Goal: Task Accomplishment & Management: Complete application form

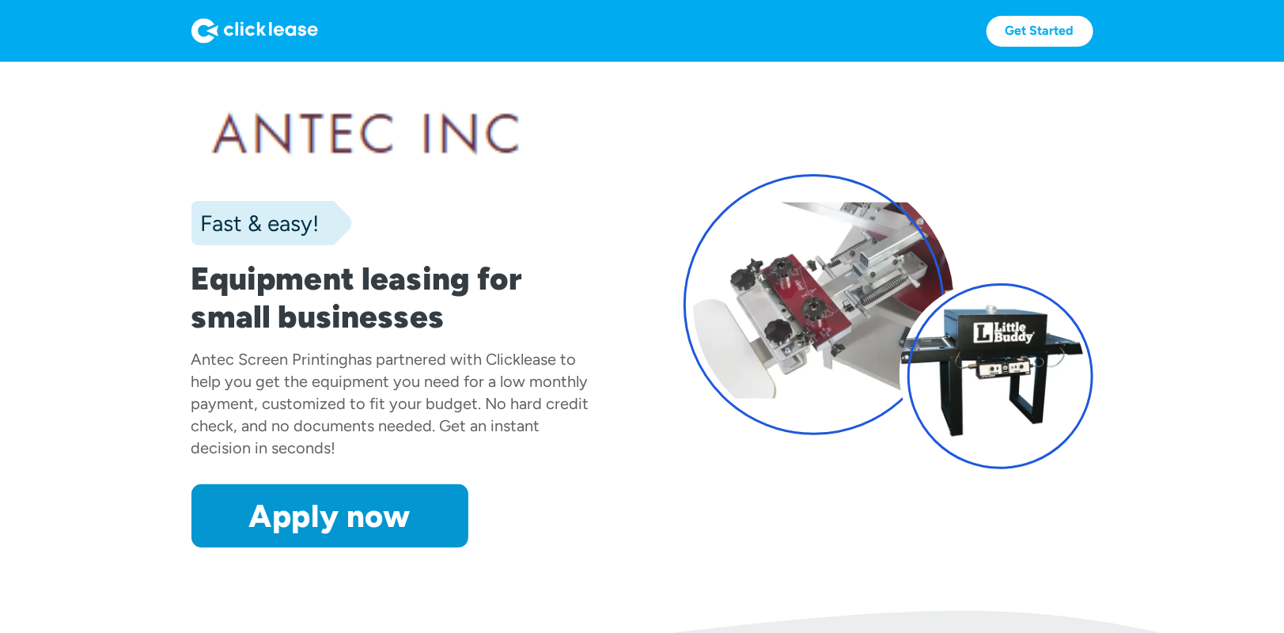
click at [293, 99] on div at bounding box center [396, 134] width 410 height 82
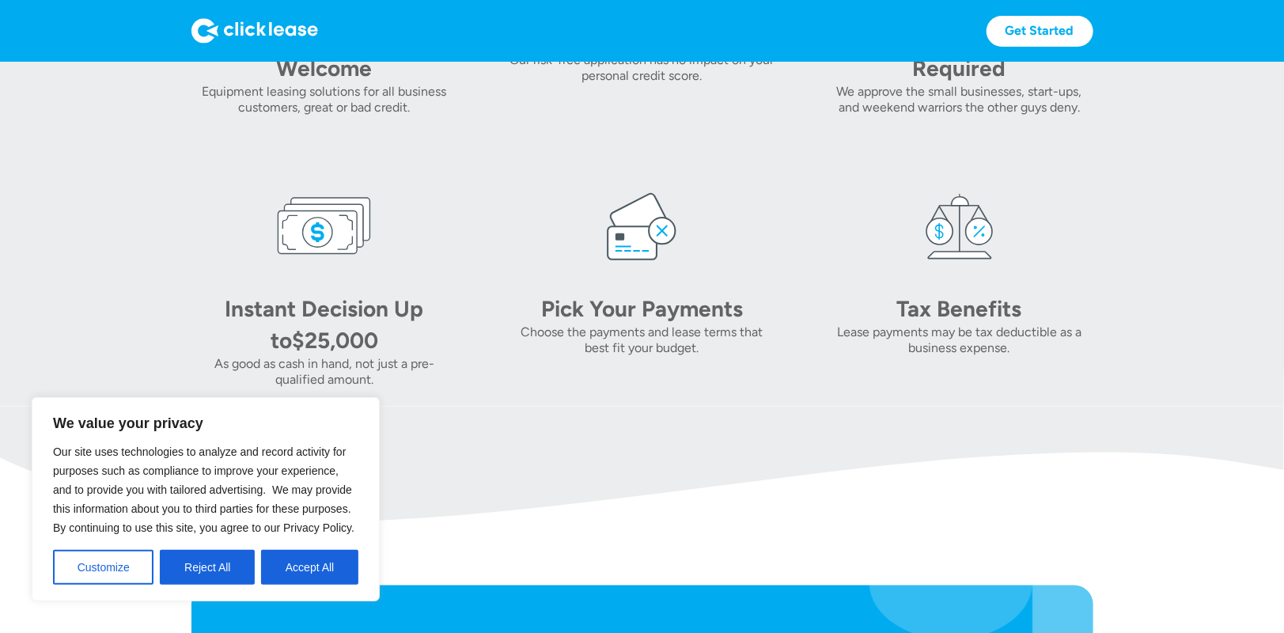
scroll to position [1028, 0]
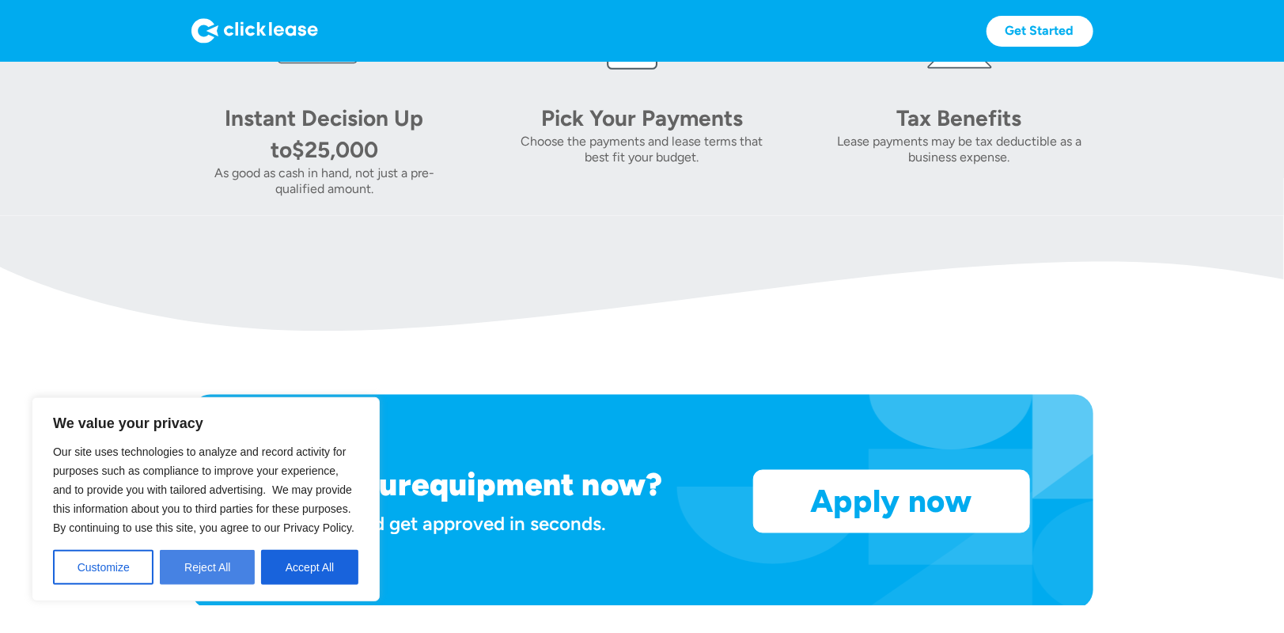
click at [223, 566] on button "Reject All" at bounding box center [207, 567] width 95 height 35
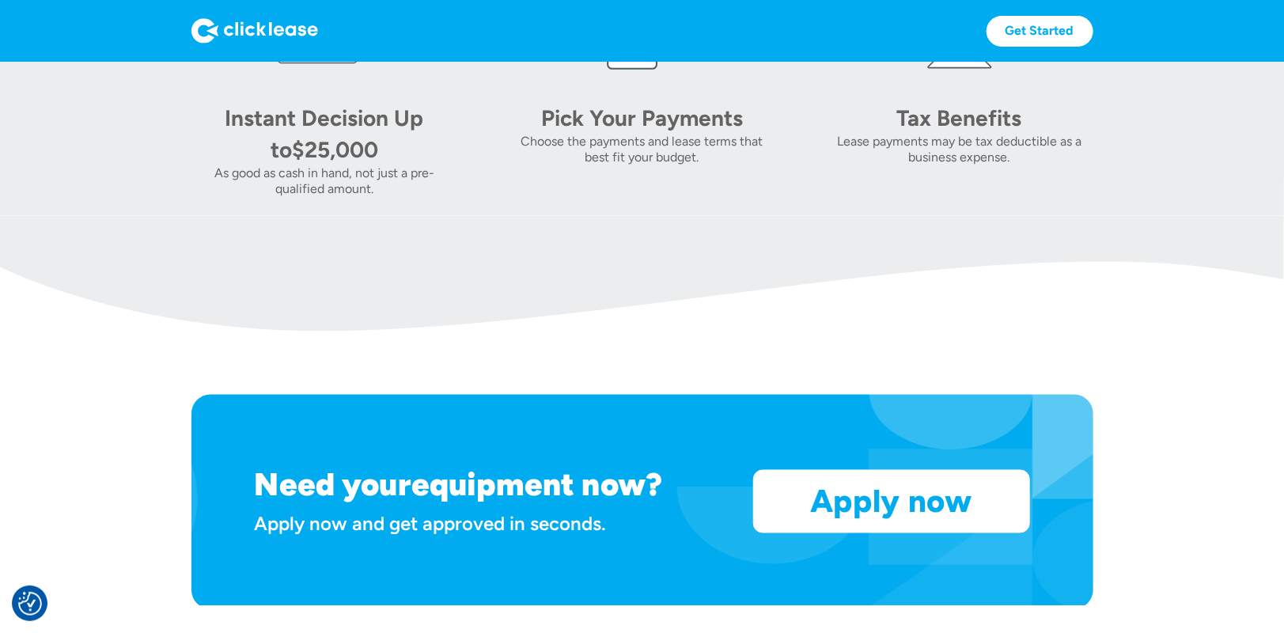
click at [338, 146] on div "$25,000" at bounding box center [335, 149] width 86 height 27
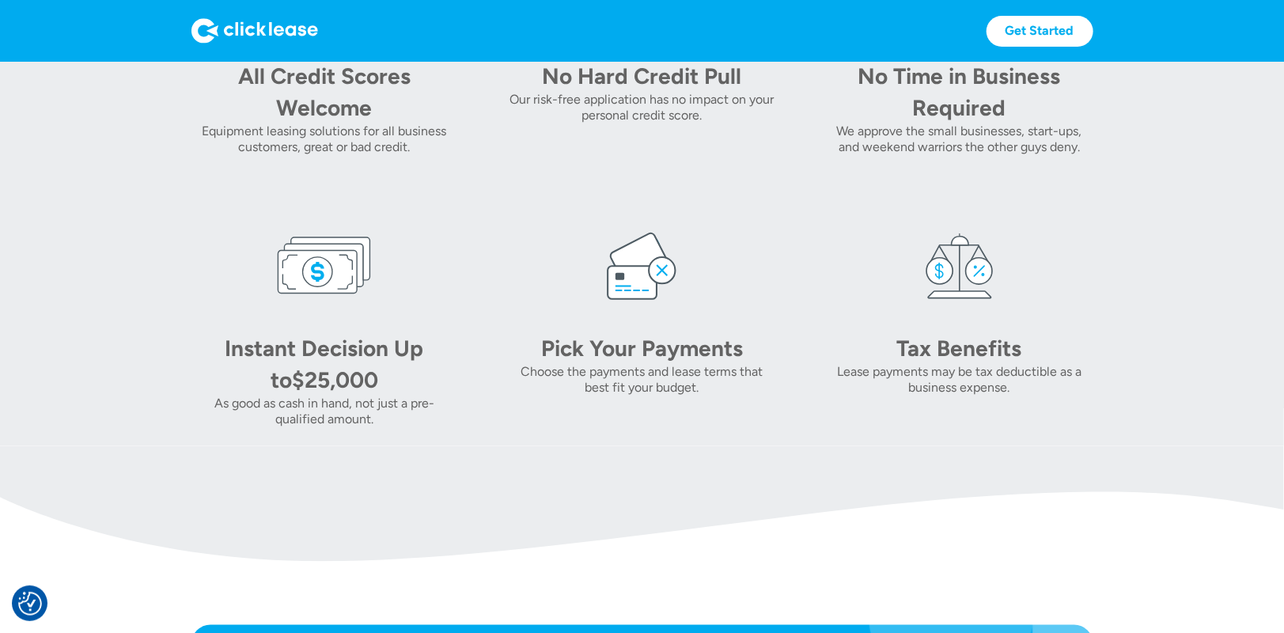
scroll to position [791, 0]
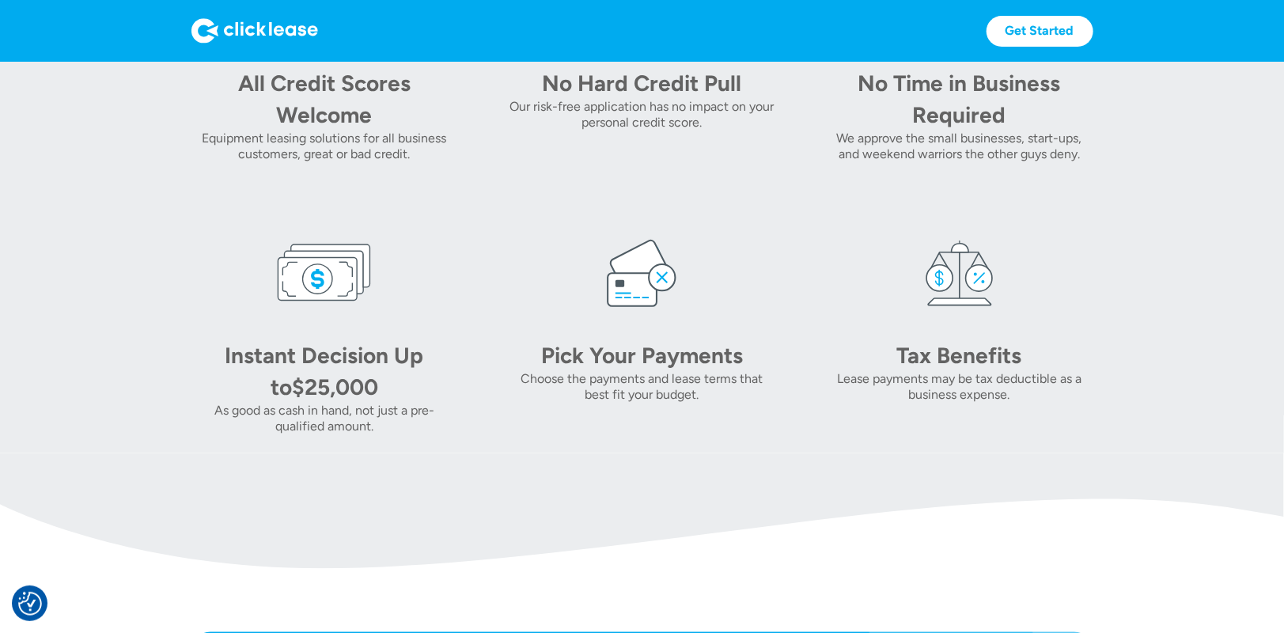
drag, startPoint x: 318, startPoint y: 236, endPoint x: 326, endPoint y: 234, distance: 8.1
click at [319, 236] on img at bounding box center [324, 272] width 95 height 95
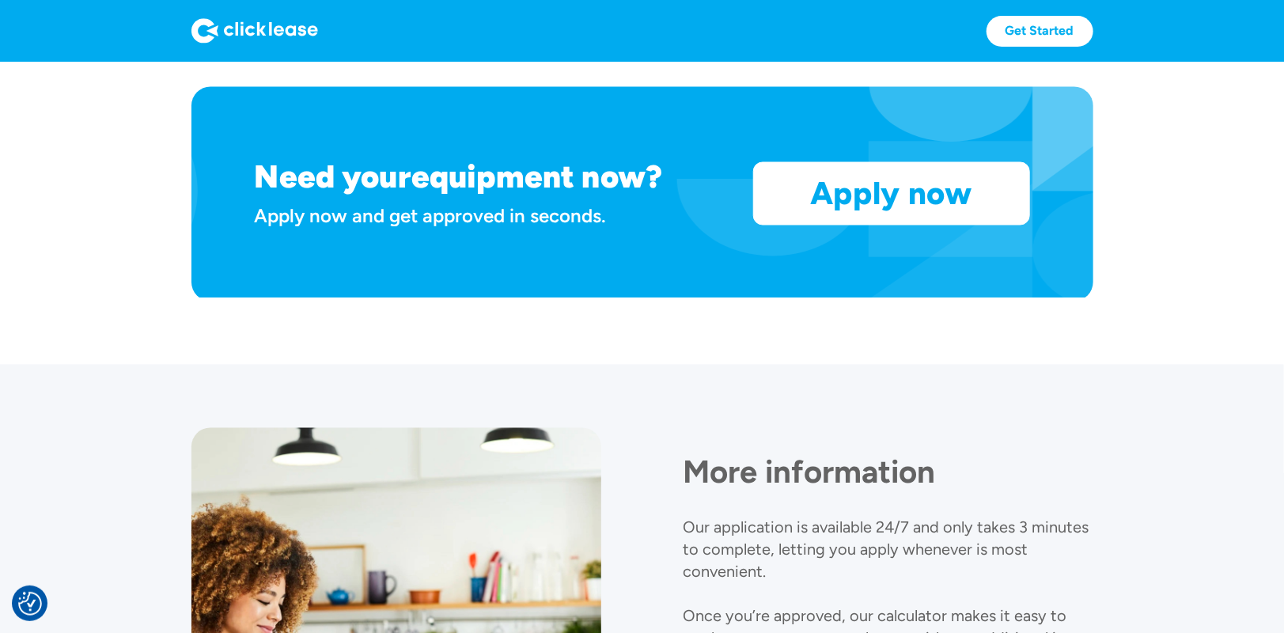
scroll to position [1341, 0]
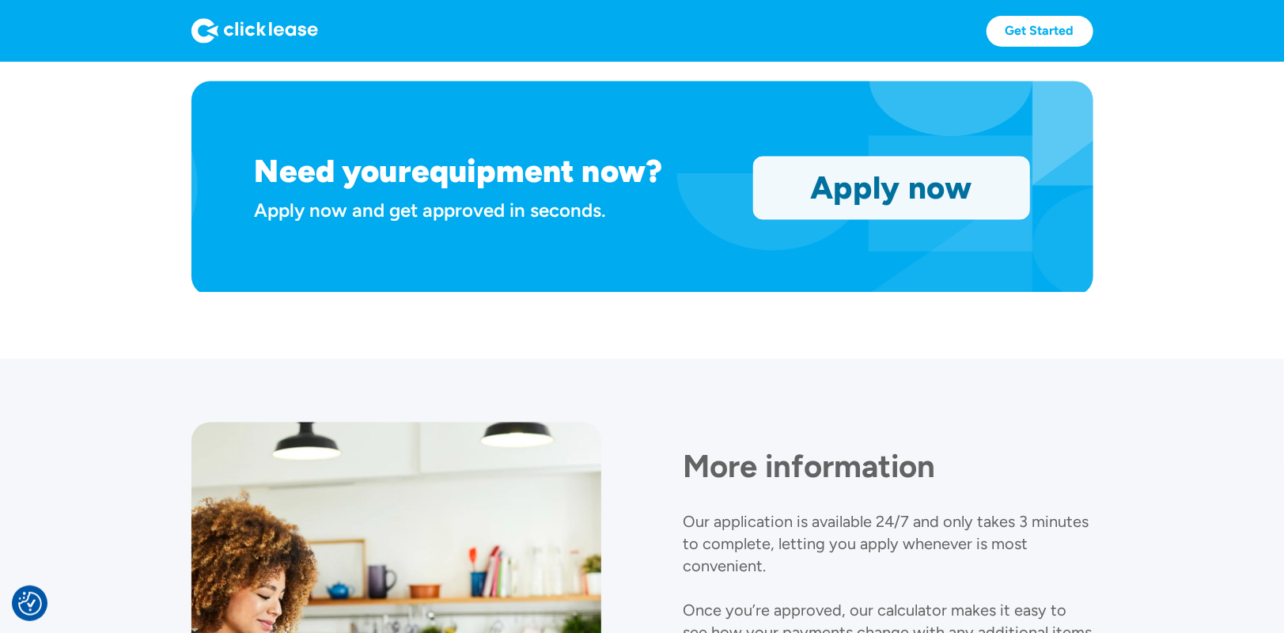
click at [855, 206] on link "Apply now" at bounding box center [891, 188] width 275 height 62
